Goal: Information Seeking & Learning: Compare options

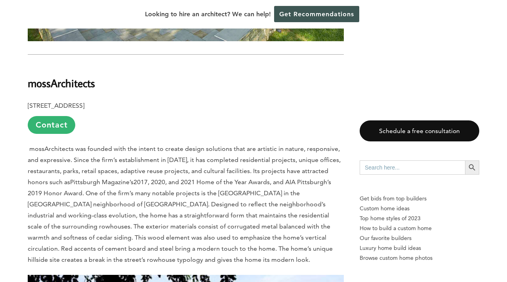
scroll to position [3463, 0]
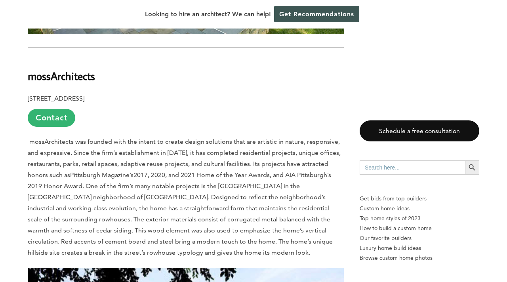
click at [163, 138] on span "mossArchitects was founded with the intent to create design solutions that are …" at bounding box center [184, 158] width 313 height 41
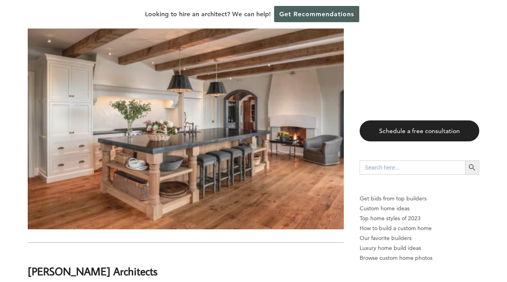
scroll to position [524, 0]
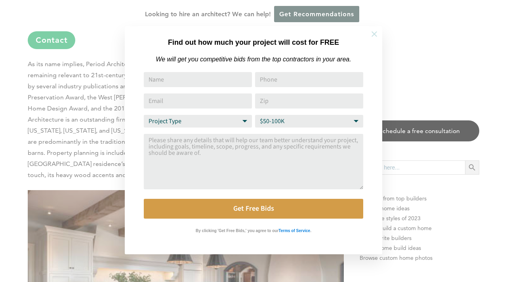
click at [374, 34] on icon at bounding box center [374, 34] width 6 height 6
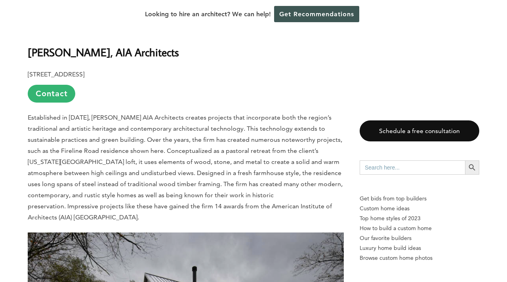
scroll to position [1656, 0]
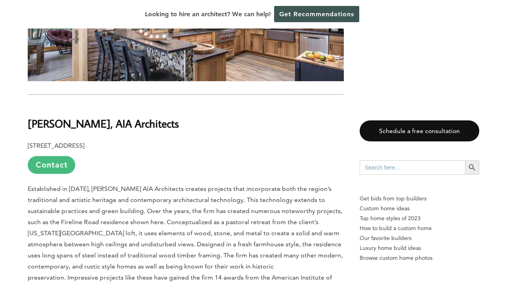
click at [51, 156] on link "Contact" at bounding box center [52, 165] width 48 height 18
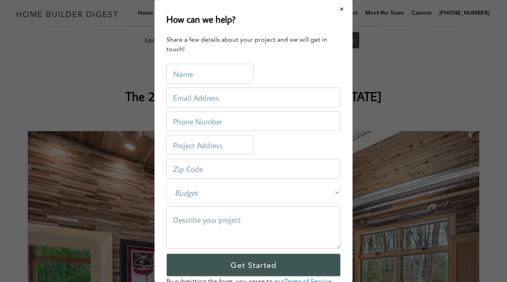
scroll to position [0, 0]
click at [341, 6] on button "Close modal" at bounding box center [341, 9] width 21 height 17
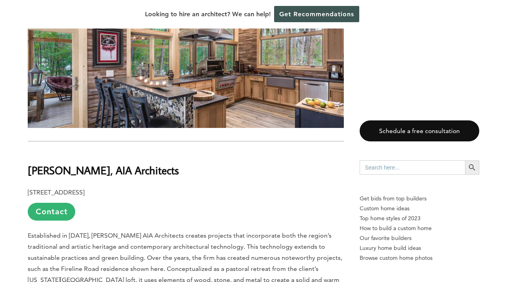
scroll to position [1590, 0]
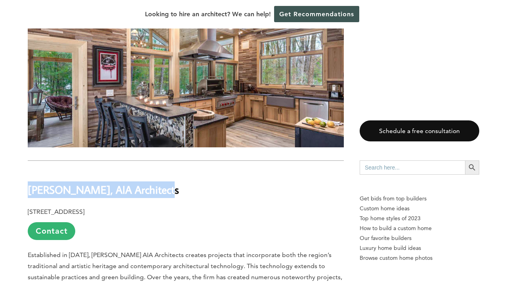
drag, startPoint x: 159, startPoint y: 170, endPoint x: 0, endPoint y: 169, distance: 158.8
copy b "[PERSON_NAME], AIA Architects"
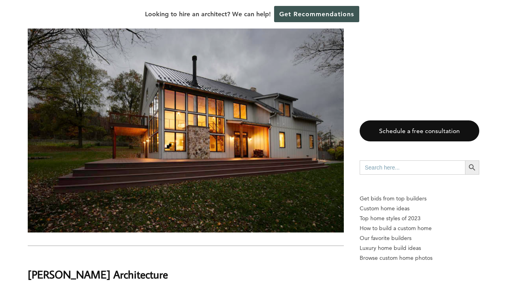
scroll to position [1945, 0]
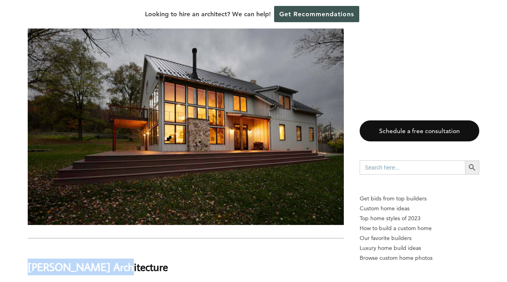
drag, startPoint x: 135, startPoint y: 236, endPoint x: 30, endPoint y: 236, distance: 105.0
click at [30, 248] on h2 "[PERSON_NAME] Architecture" at bounding box center [186, 261] width 316 height 27
copy b "[PERSON_NAME] Architecture"
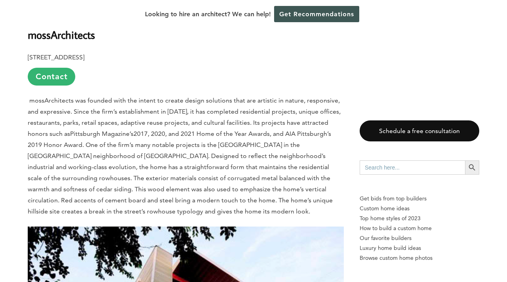
scroll to position [3387, 0]
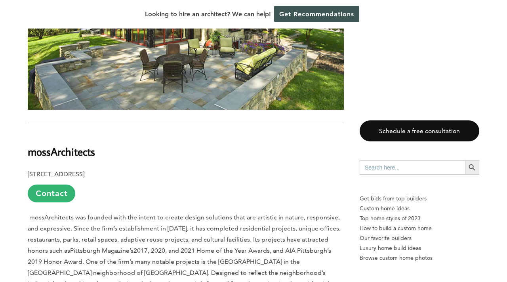
click at [106, 133] on h2 "mossArchitects" at bounding box center [186, 146] width 316 height 27
drag, startPoint x: 100, startPoint y: 107, endPoint x: 18, endPoint y: 111, distance: 81.7
copy b "mossArchitects"
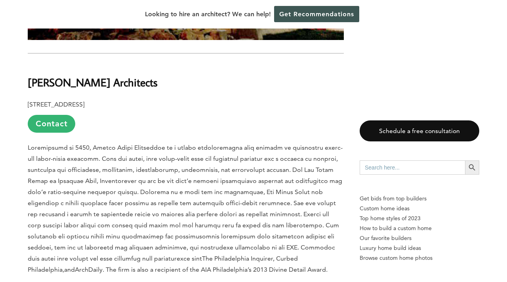
scroll to position [3907, 0]
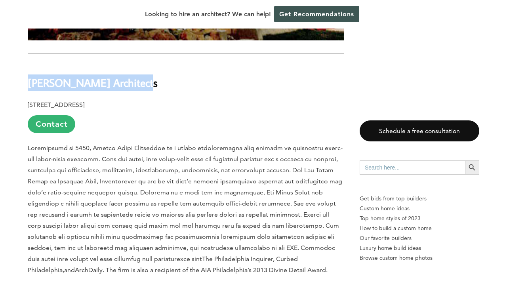
drag, startPoint x: 136, startPoint y: 40, endPoint x: 26, endPoint y: 41, distance: 110.1
copy b "[PERSON_NAME] Architects"
